Goal: Information Seeking & Learning: Understand process/instructions

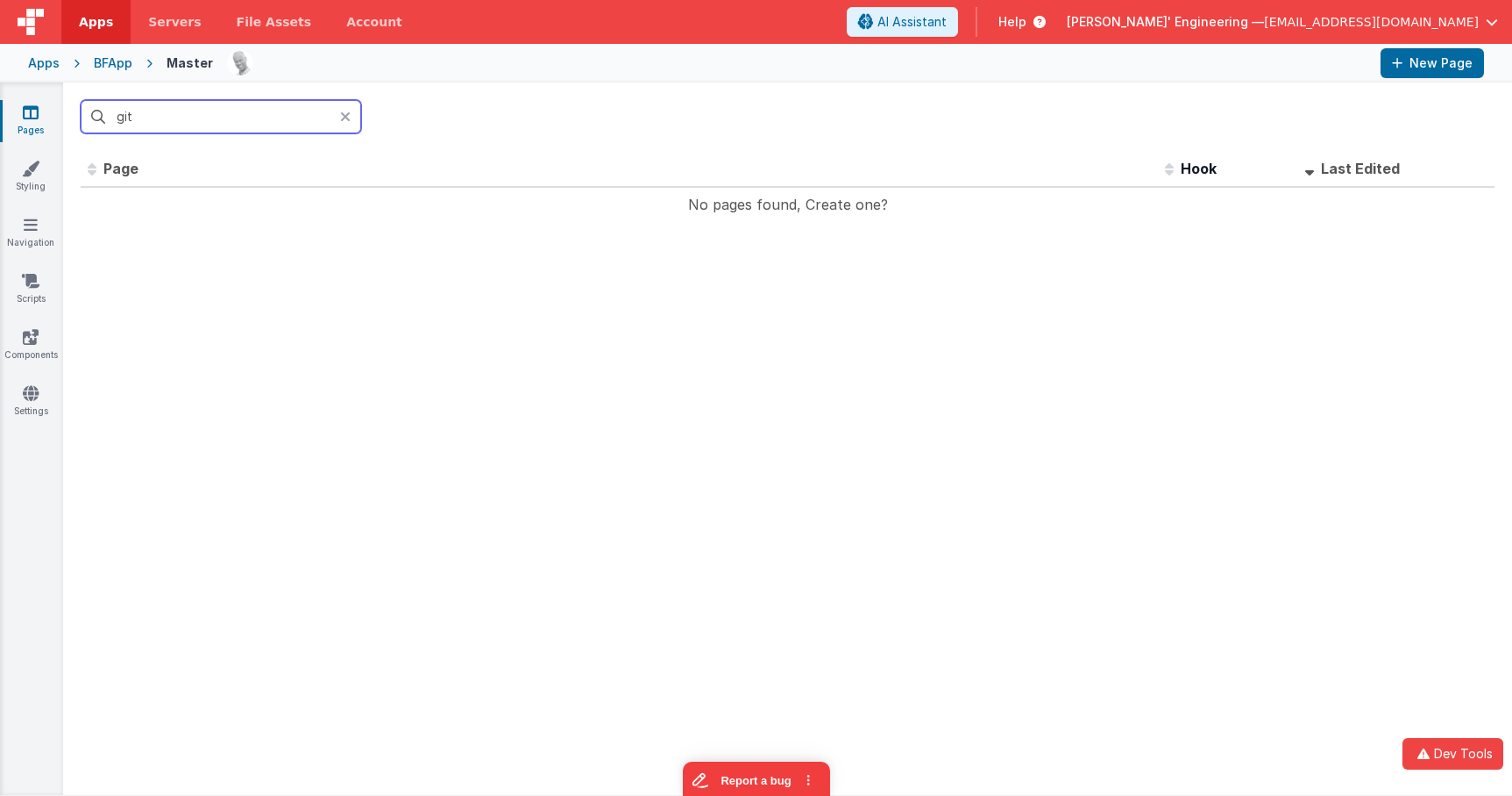
type input "git"
drag, startPoint x: 434, startPoint y: 66, endPoint x: 418, endPoint y: 5, distance: 63.1
click at [434, 62] on div at bounding box center [797, 63] width 1140 height 30
click at [33, 292] on link "Scripts" at bounding box center [31, 290] width 63 height 35
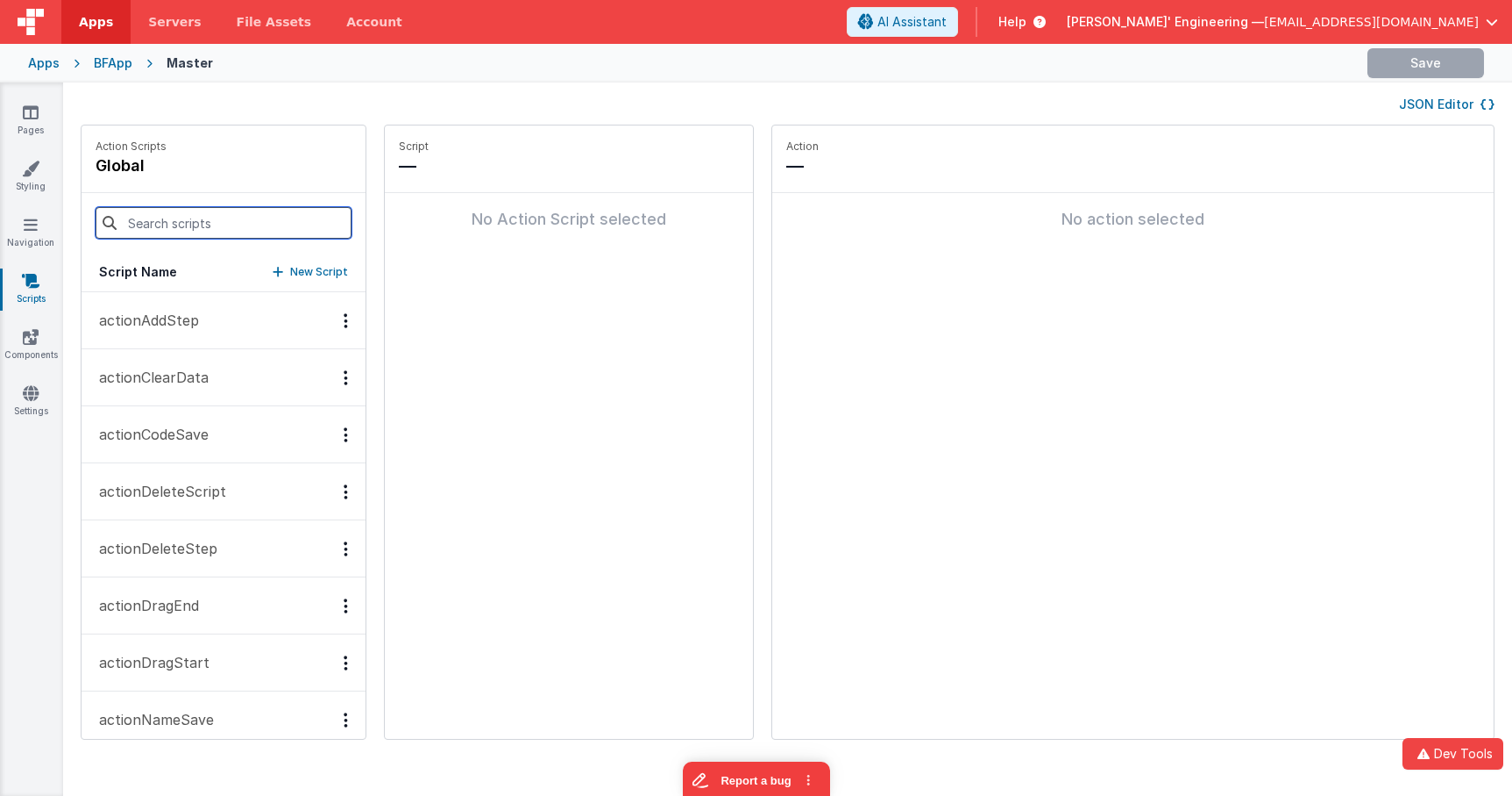
click at [213, 213] on input at bounding box center [224, 223] width 256 height 32
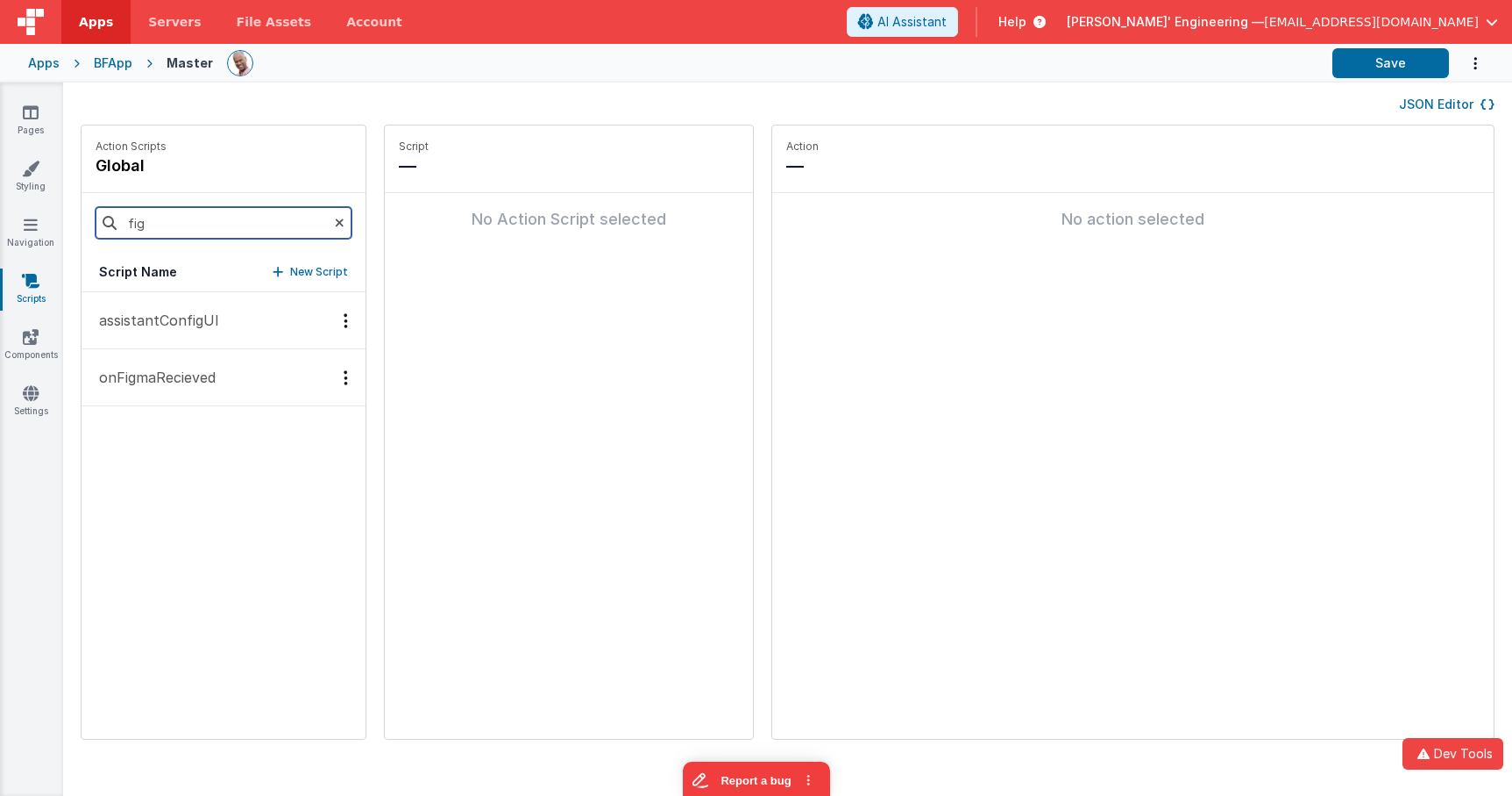
type input "fig"
click at [204, 387] on p "onFigmaRecieved" at bounding box center [152, 377] width 127 height 21
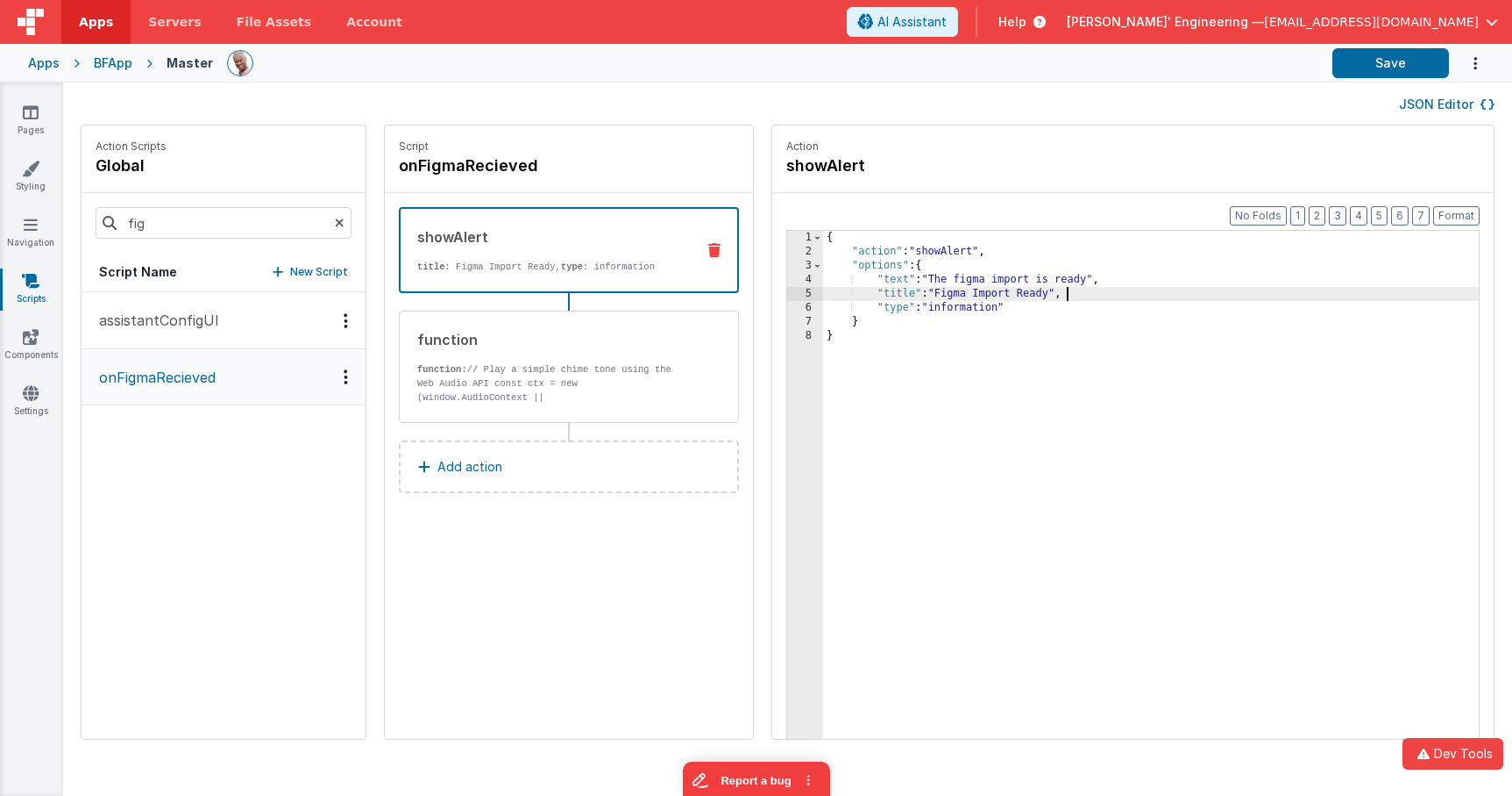
click at [1015, 289] on div "{ "action" : "showAlert" , "options" : { "text" : "The figma import is ready" ,…" at bounding box center [1177, 526] width 708 height 590
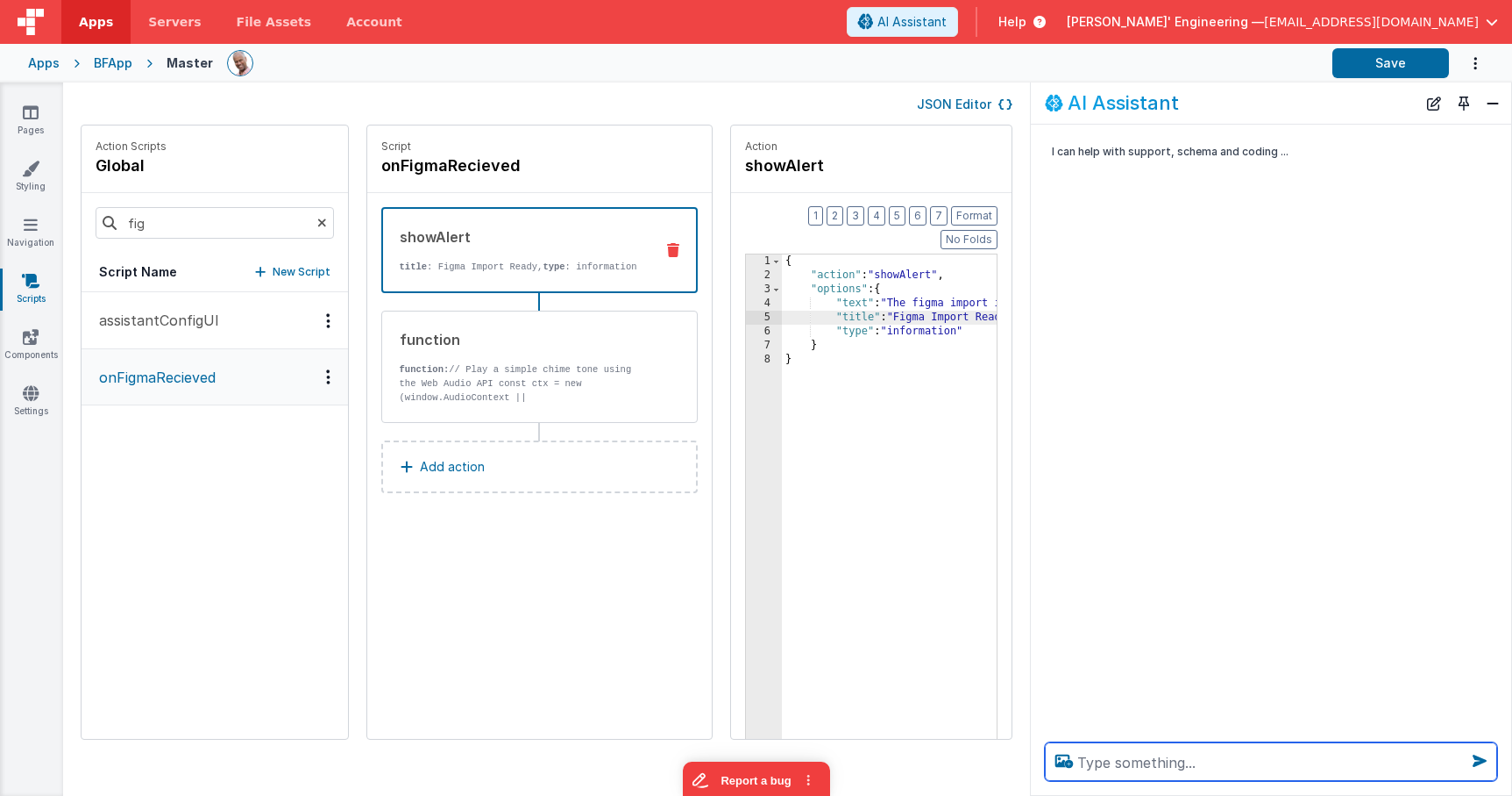
click at [1249, 765] on textarea at bounding box center [1271, 762] width 452 height 39
type textarea "what are options for the alert action?"
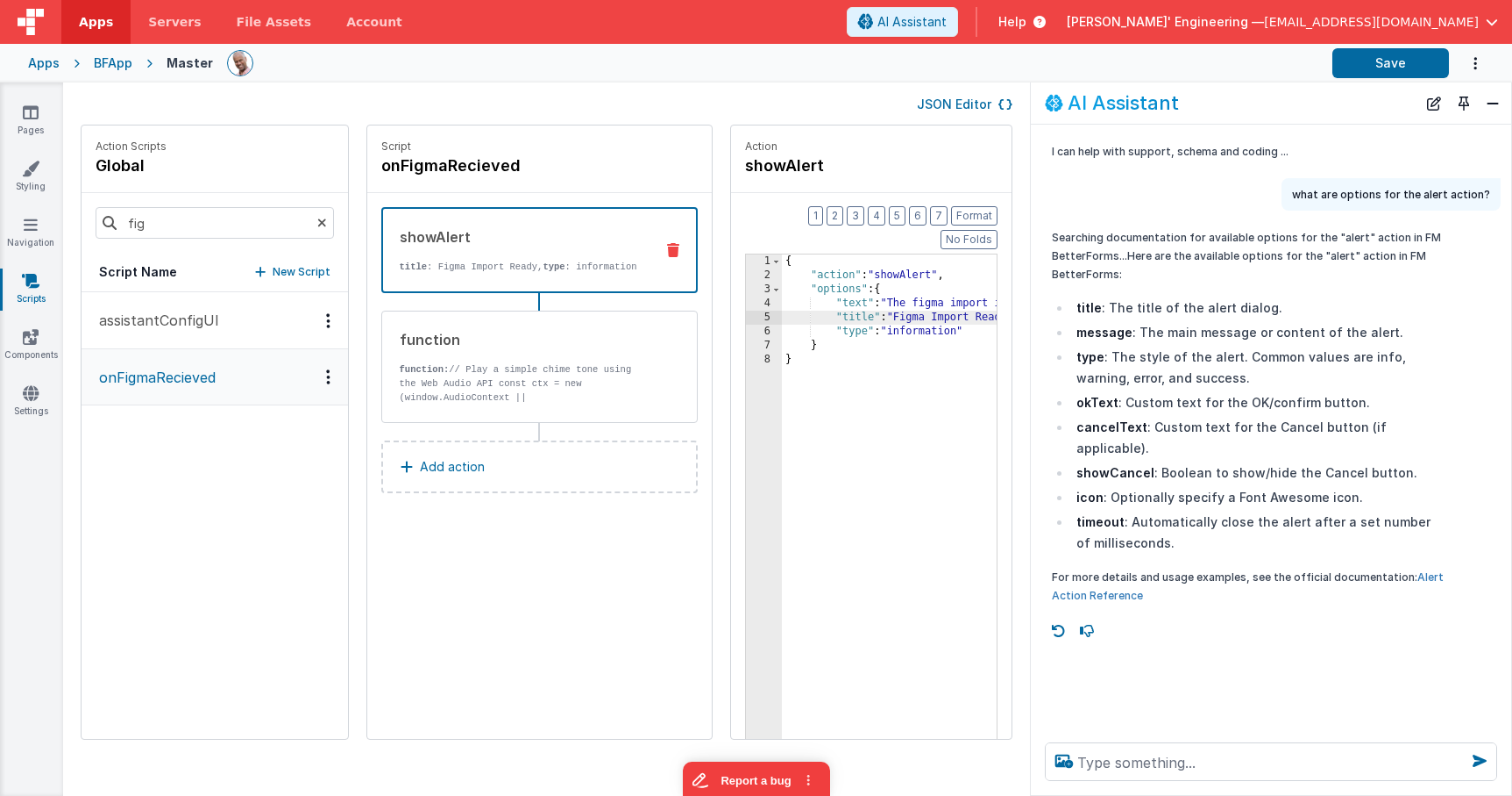
click at [1098, 572] on link "Alert Action Reference" at bounding box center [1248, 586] width 392 height 32
drag, startPoint x: 249, startPoint y: 92, endPoint x: 86, endPoint y: 77, distance: 163.7
click at [249, 93] on div "JSON Editor" at bounding box center [546, 104] width 932 height 21
click at [32, 120] on link "Pages" at bounding box center [31, 121] width 63 height 35
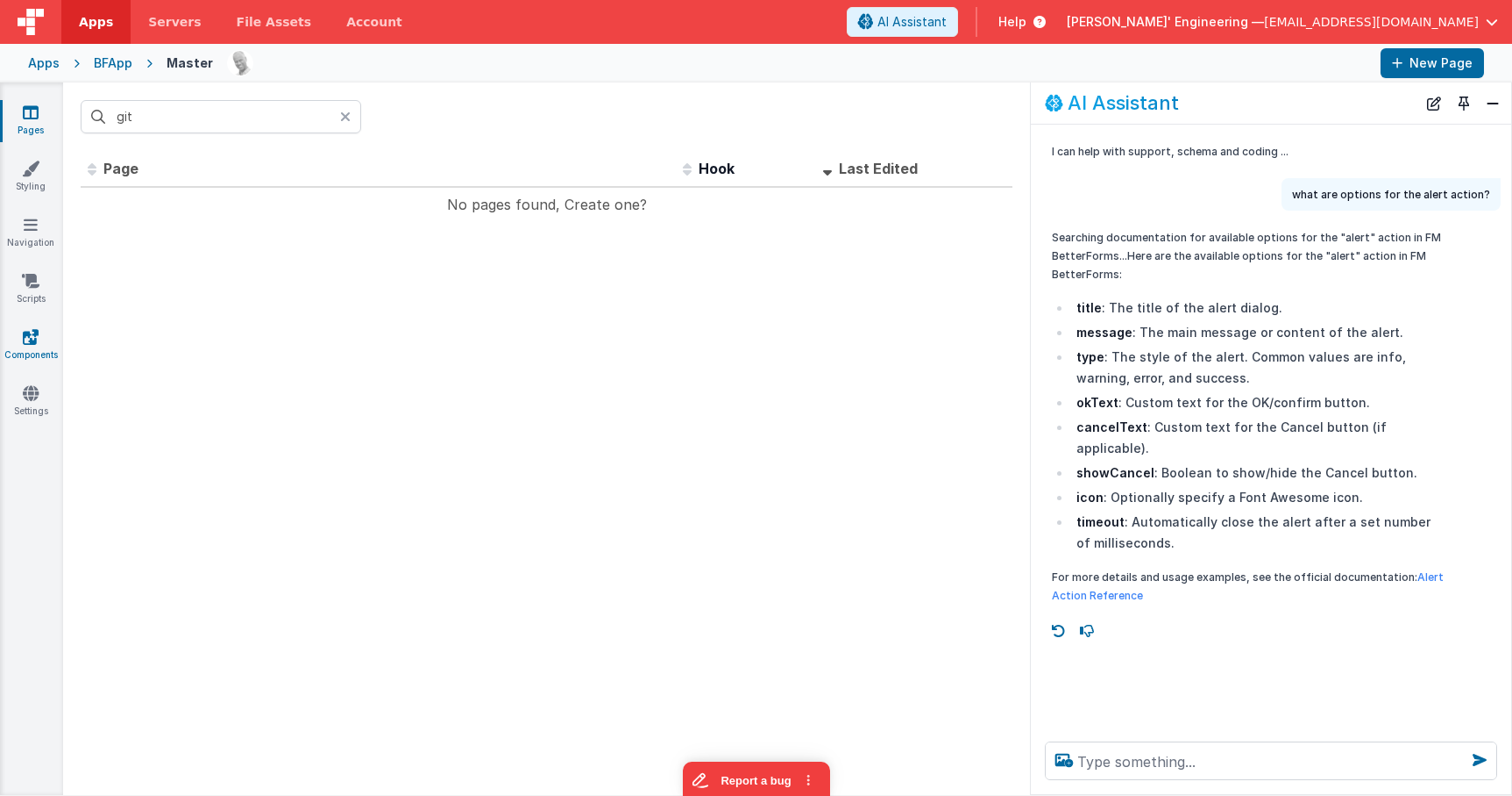
click at [32, 349] on link "Components" at bounding box center [31, 345] width 63 height 35
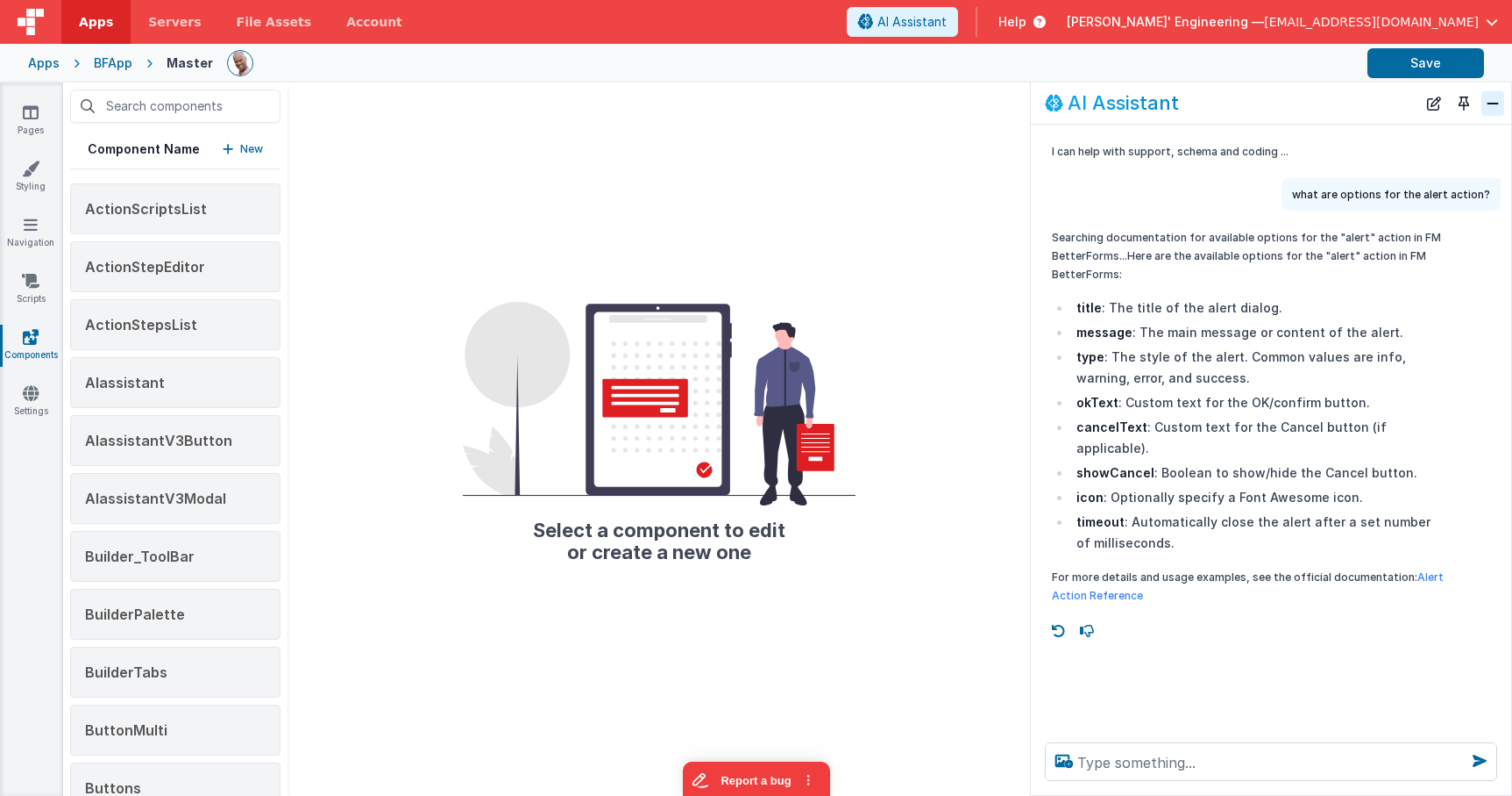
click at [1494, 107] on button "Close" at bounding box center [1493, 104] width 23 height 25
